Goal: Obtain resource: Download file/media

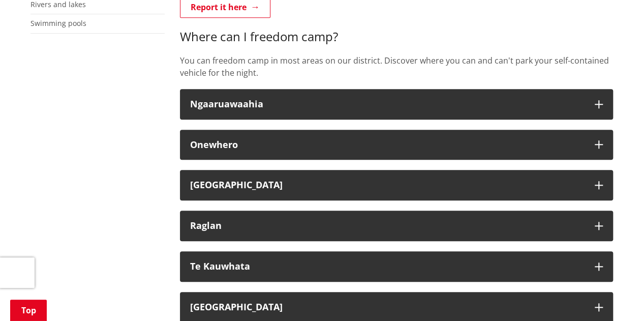
scroll to position [407, 0]
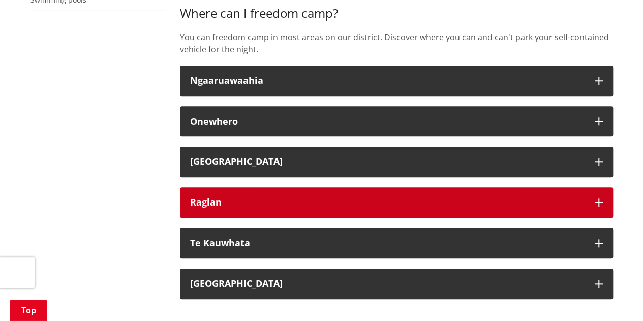
click at [420, 200] on div "Raglan" at bounding box center [387, 202] width 395 height 10
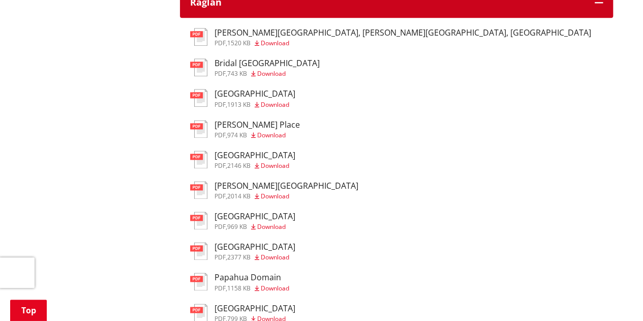
scroll to position [610, 0]
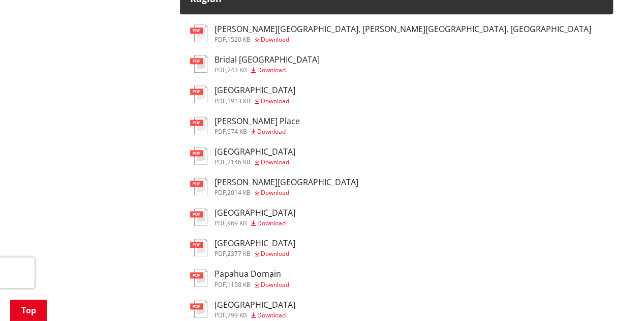
click at [282, 224] on span "Download" at bounding box center [271, 223] width 28 height 9
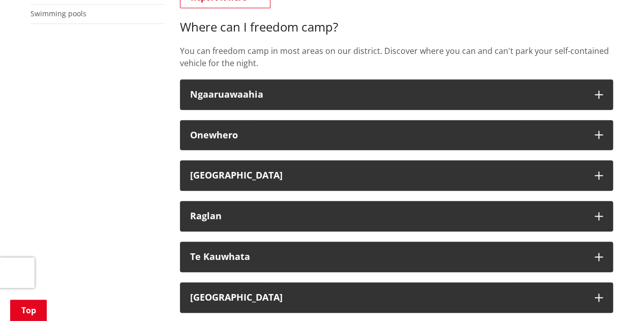
scroll to position [407, 0]
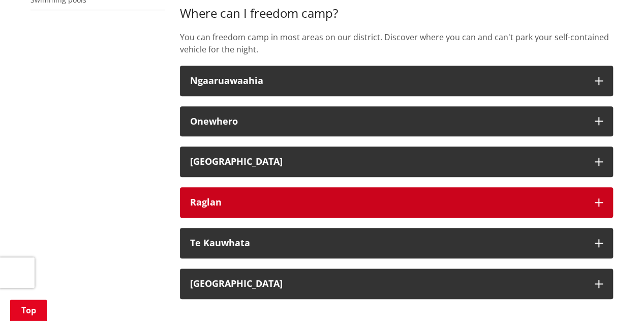
click at [596, 204] on icon "button" at bounding box center [599, 202] width 8 height 8
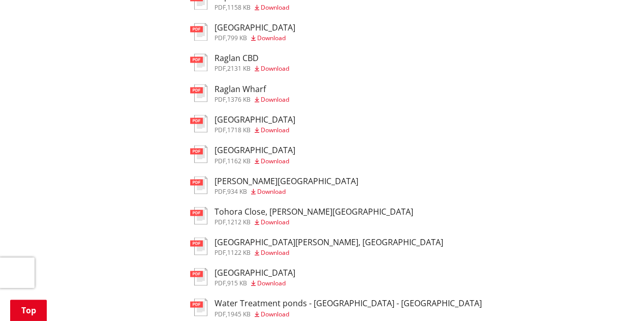
scroll to position [814, 0]
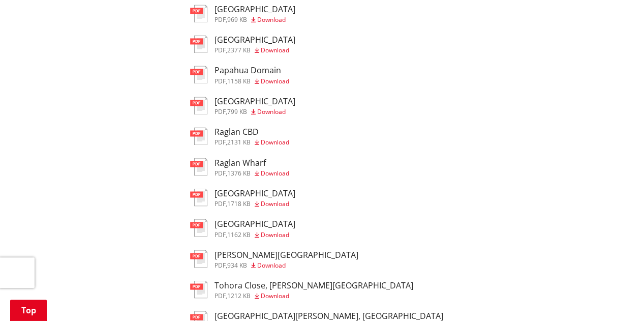
click at [231, 167] on h3 "Raglan Wharf" at bounding box center [252, 163] width 75 height 10
